Goal: Task Accomplishment & Management: Use online tool/utility

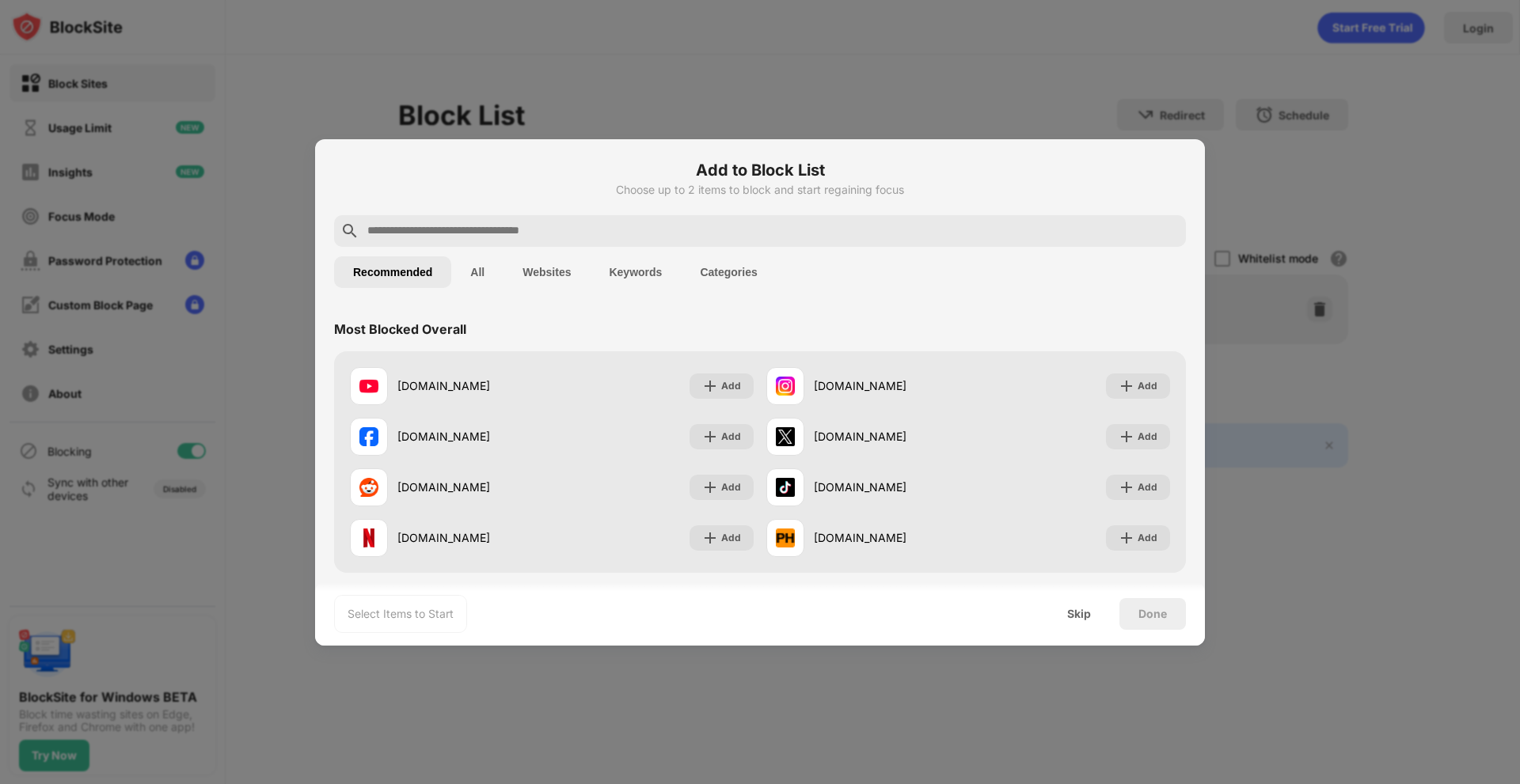
click at [1149, 617] on div "Done" at bounding box center [1153, 614] width 29 height 12
click at [706, 382] on img at bounding box center [709, 386] width 16 height 16
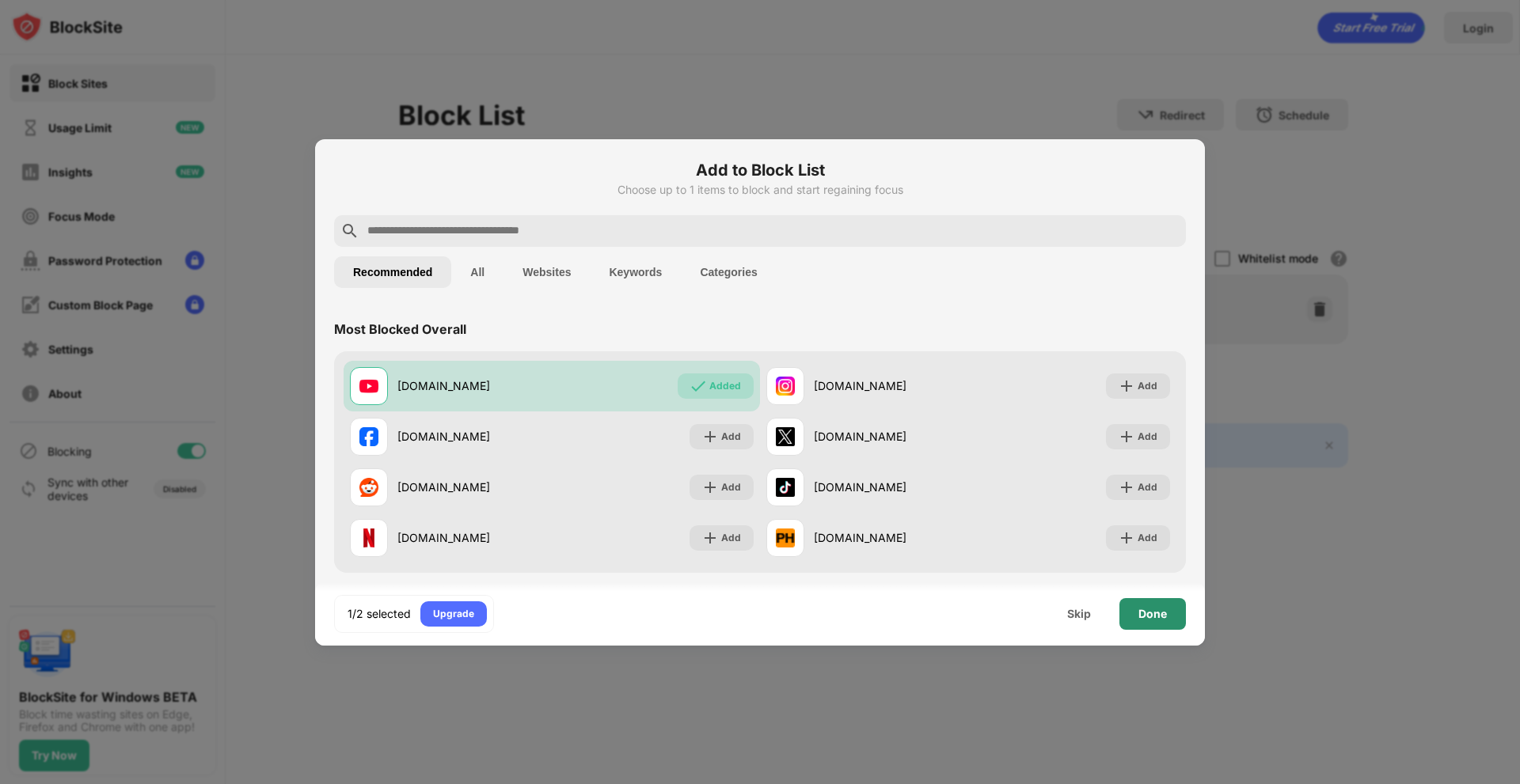
click at [1148, 623] on div "Done" at bounding box center [1152, 614] width 67 height 31
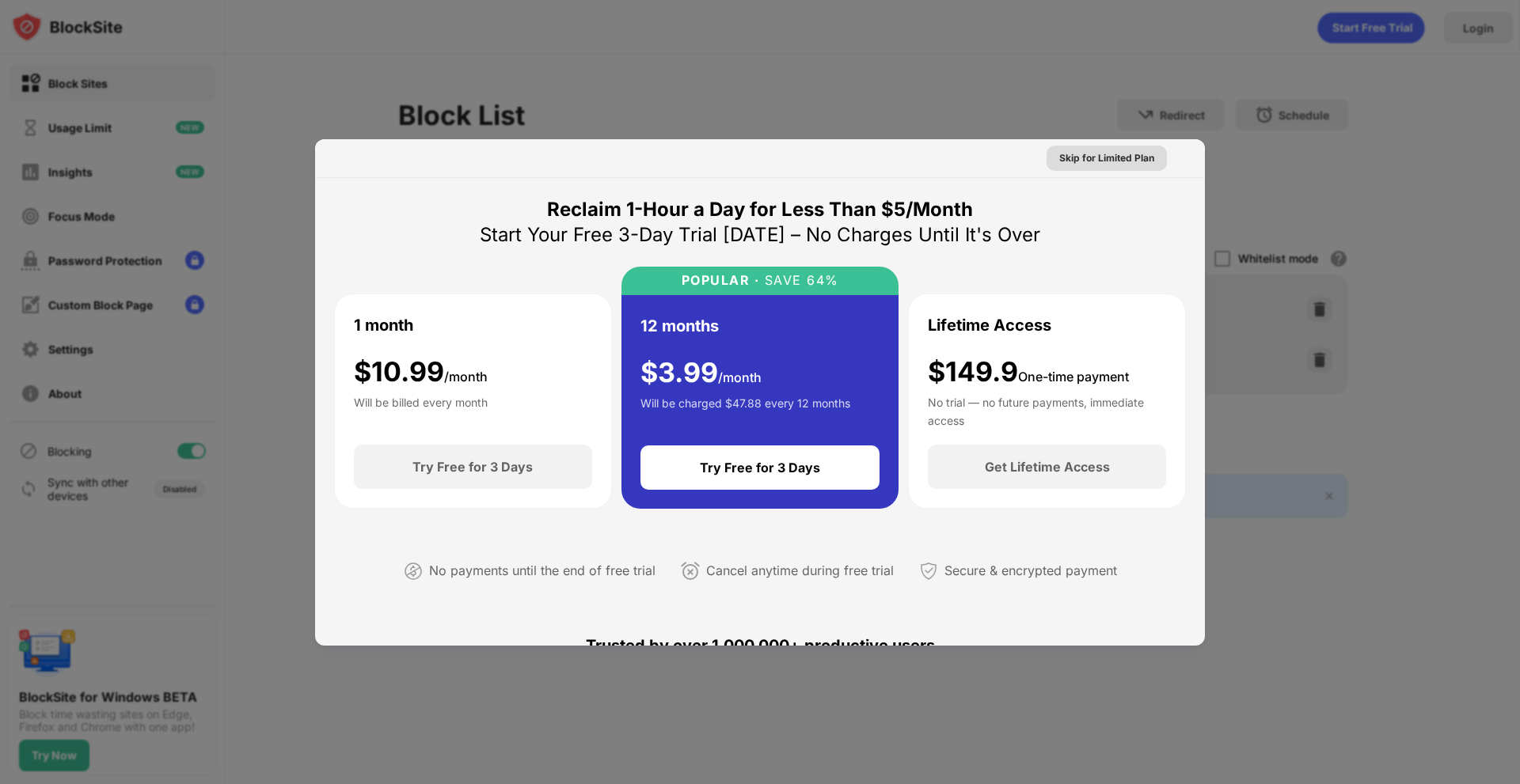
click at [1088, 164] on div "Skip for Limited Plan" at bounding box center [1106, 158] width 95 height 16
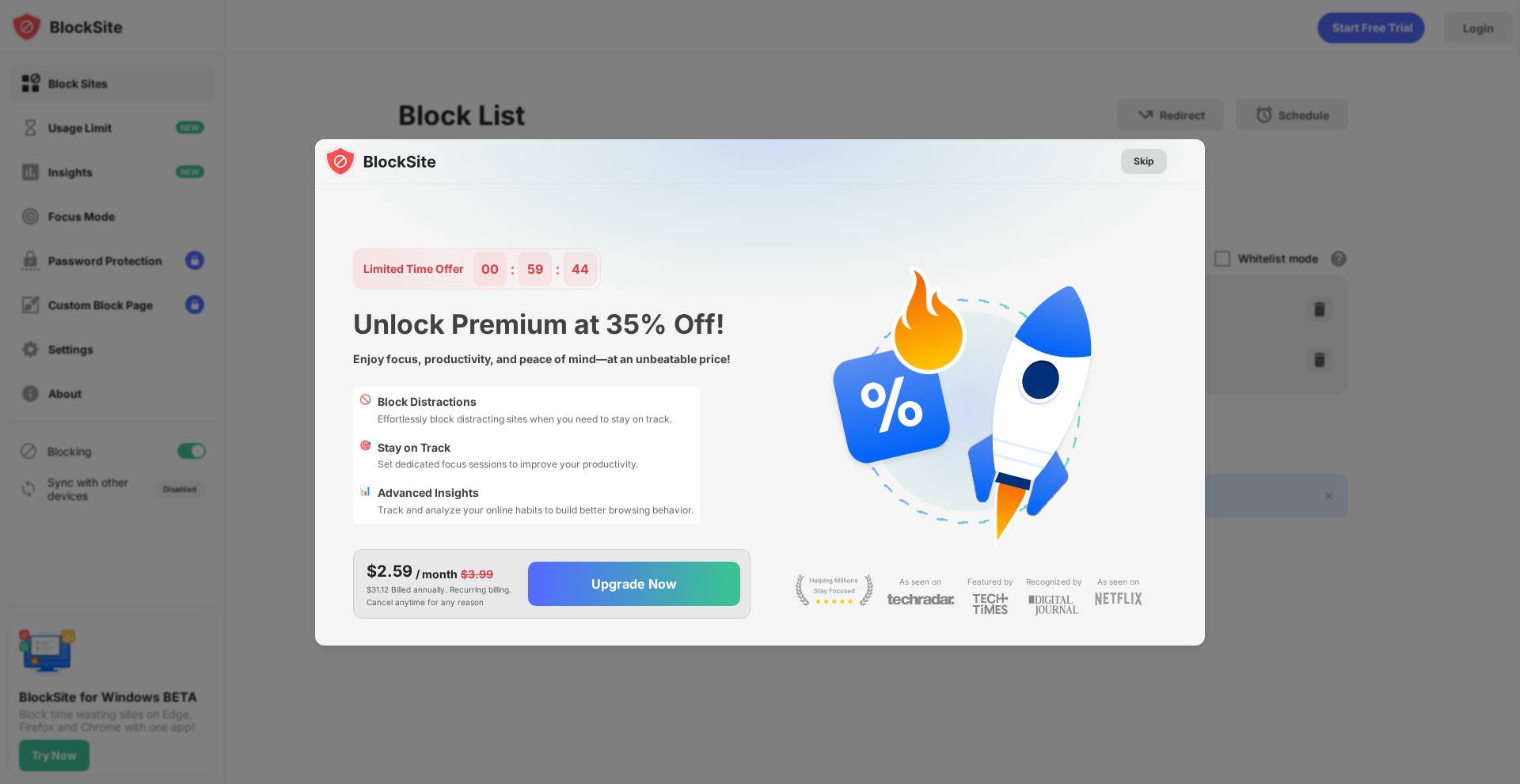
click at [1141, 157] on div "Skip" at bounding box center [1144, 161] width 21 height 16
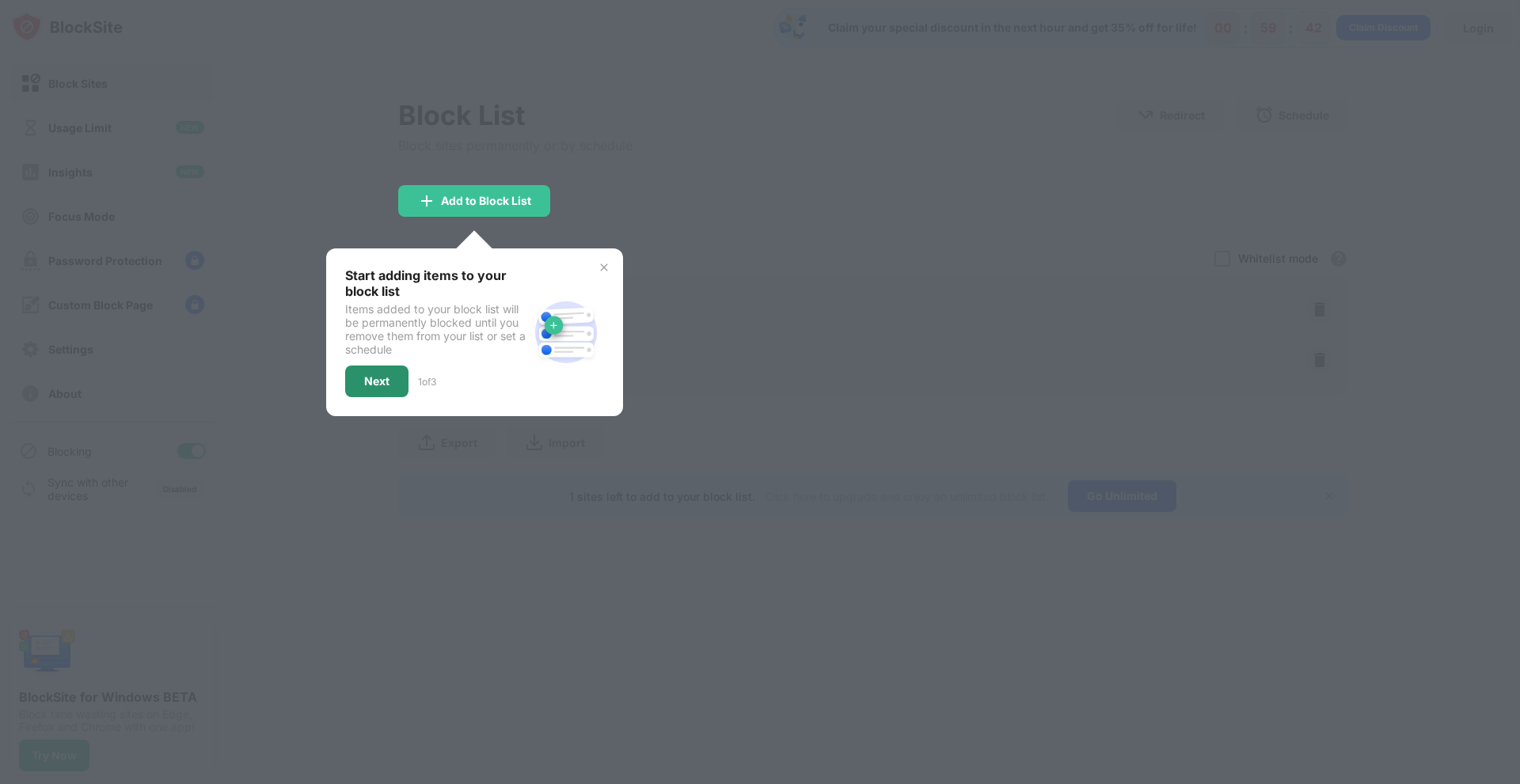
click at [353, 390] on div "Next" at bounding box center [376, 382] width 63 height 31
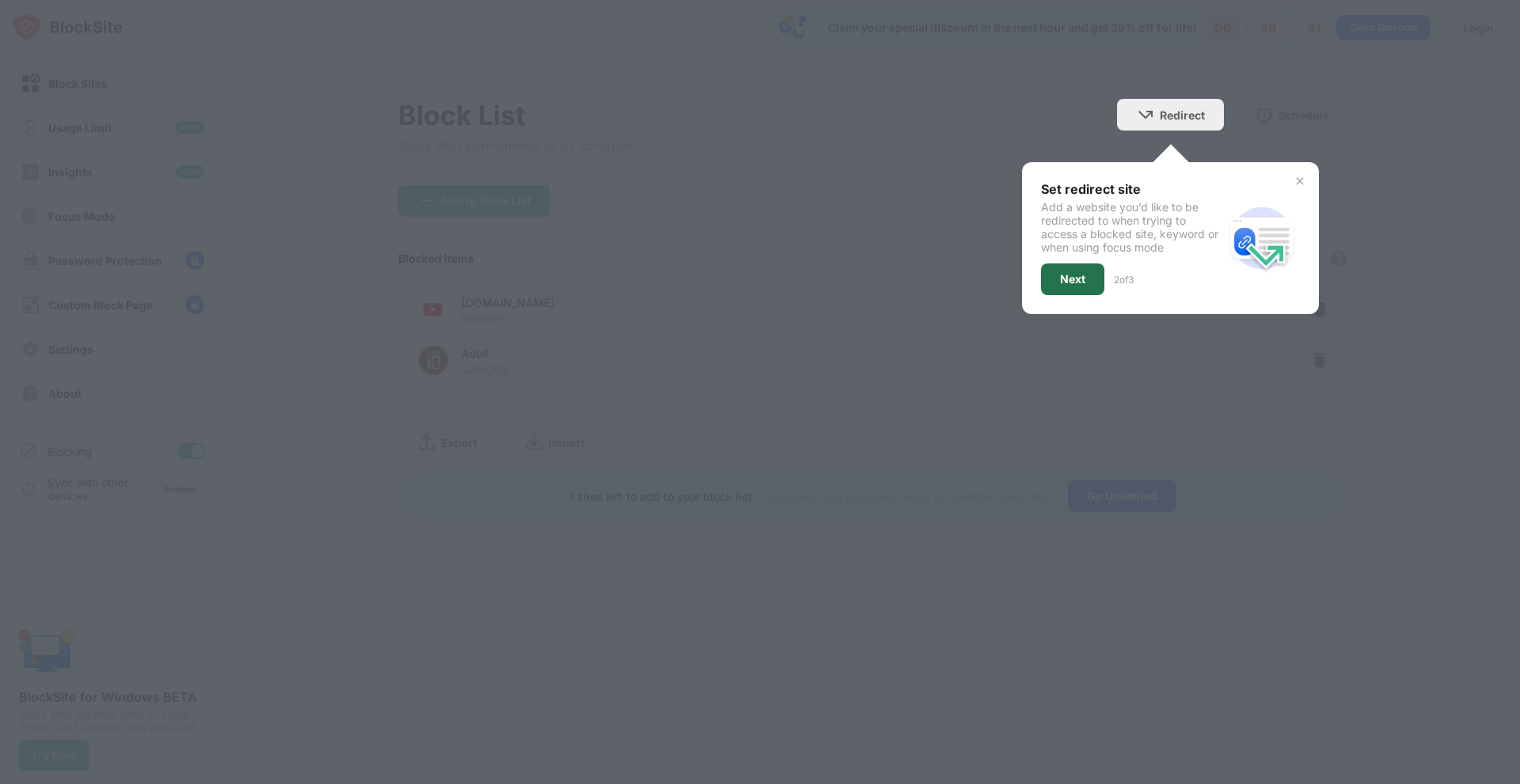
click at [1071, 273] on div "Next" at bounding box center [1072, 279] width 26 height 12
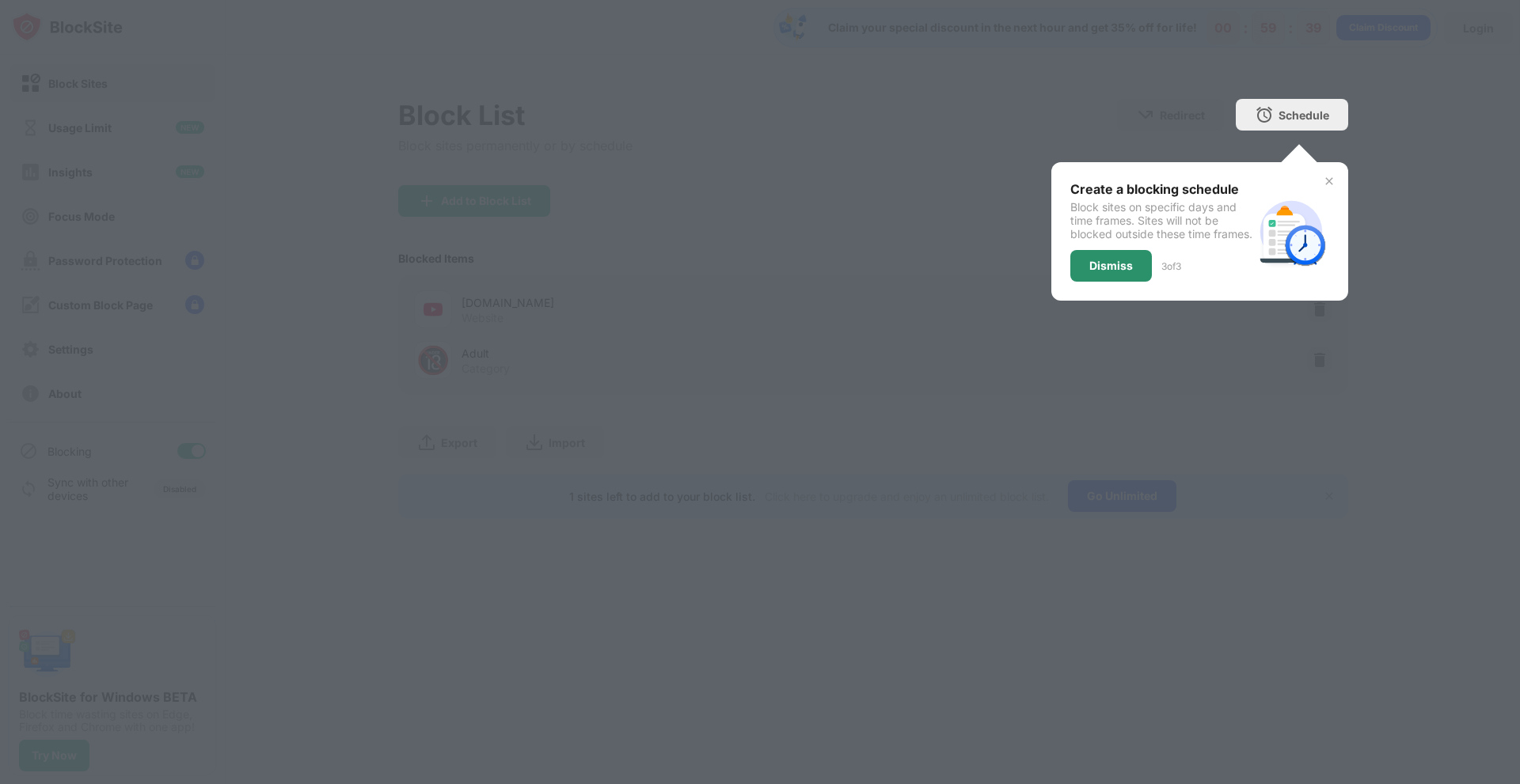
click at [1127, 272] on div "Dismiss" at bounding box center [1111, 266] width 44 height 12
